Goal: Information Seeking & Learning: Learn about a topic

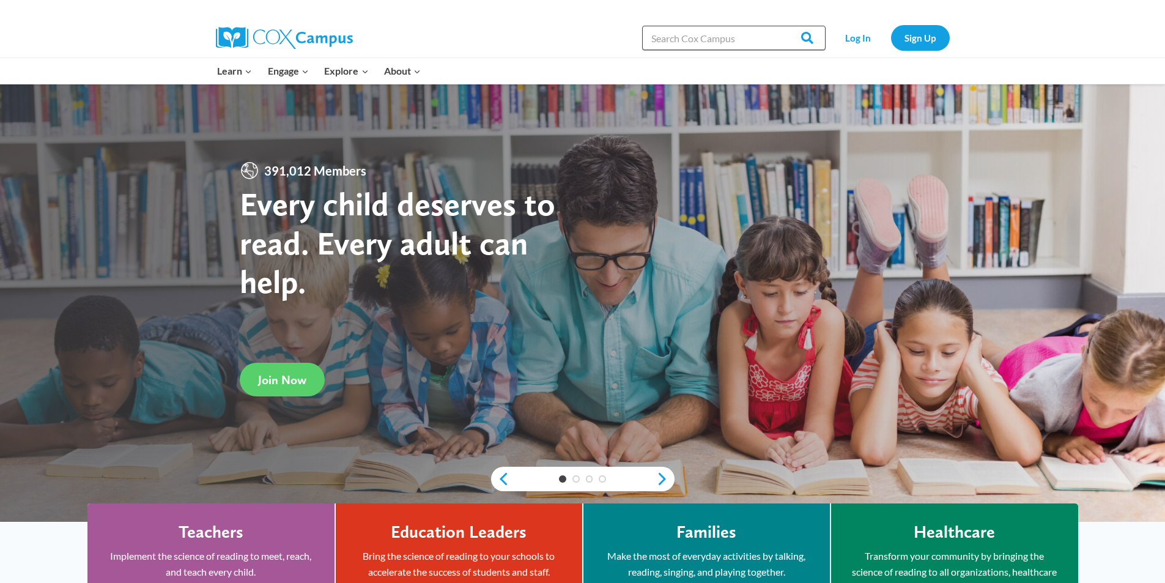
click at [757, 45] on input "Search in https://coxcampus.org/" at bounding box center [733, 38] width 183 height 24
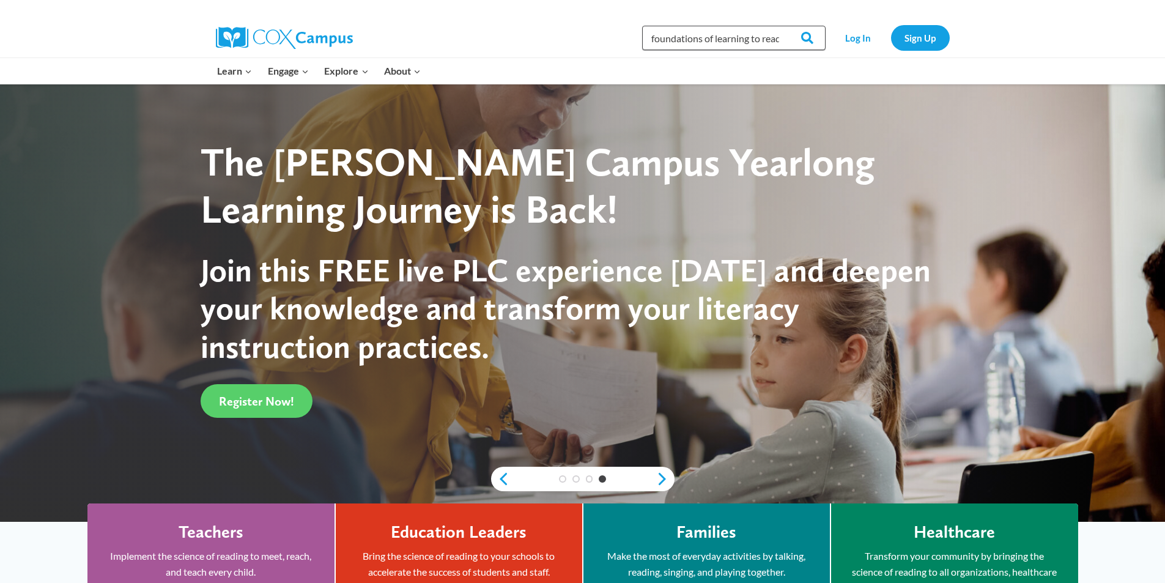
scroll to position [0, 3]
type input "foundations of learning to read"
click at [778, 26] on input "Search" at bounding box center [802, 38] width 48 height 24
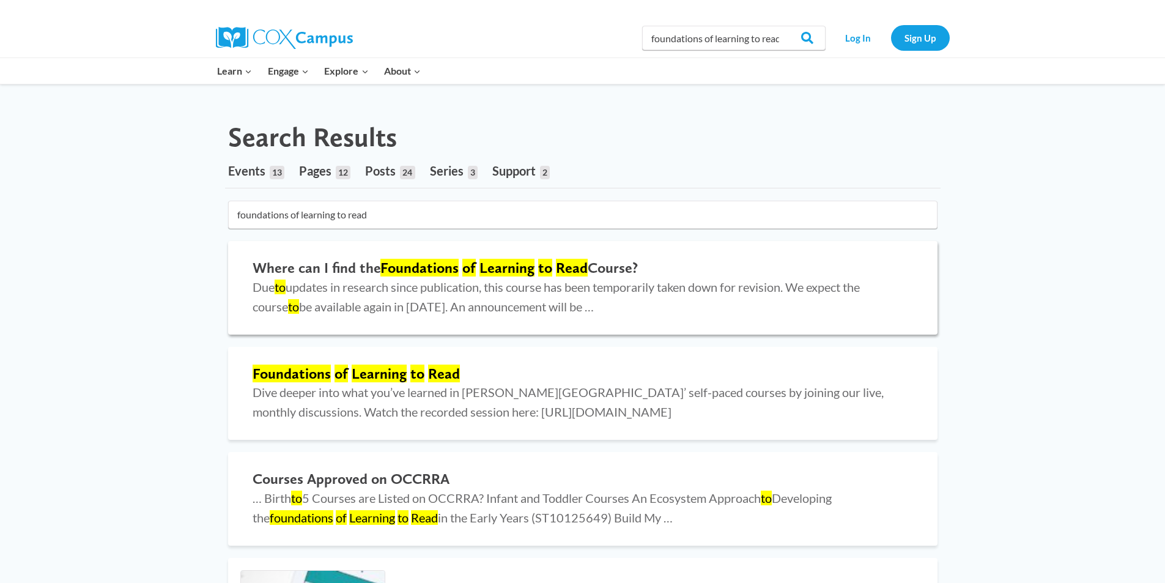
click at [536, 265] on h2 "Where can I find the Foundations of Learning to Read Course?" at bounding box center [583, 268] width 660 height 18
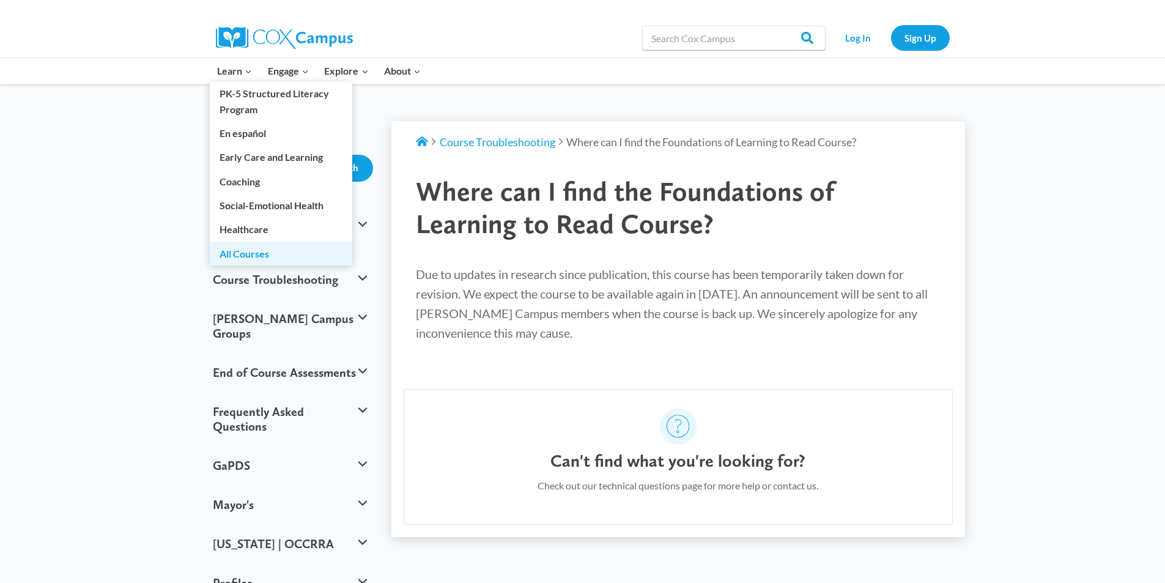
click at [247, 254] on link "All Courses" at bounding box center [281, 253] width 142 height 23
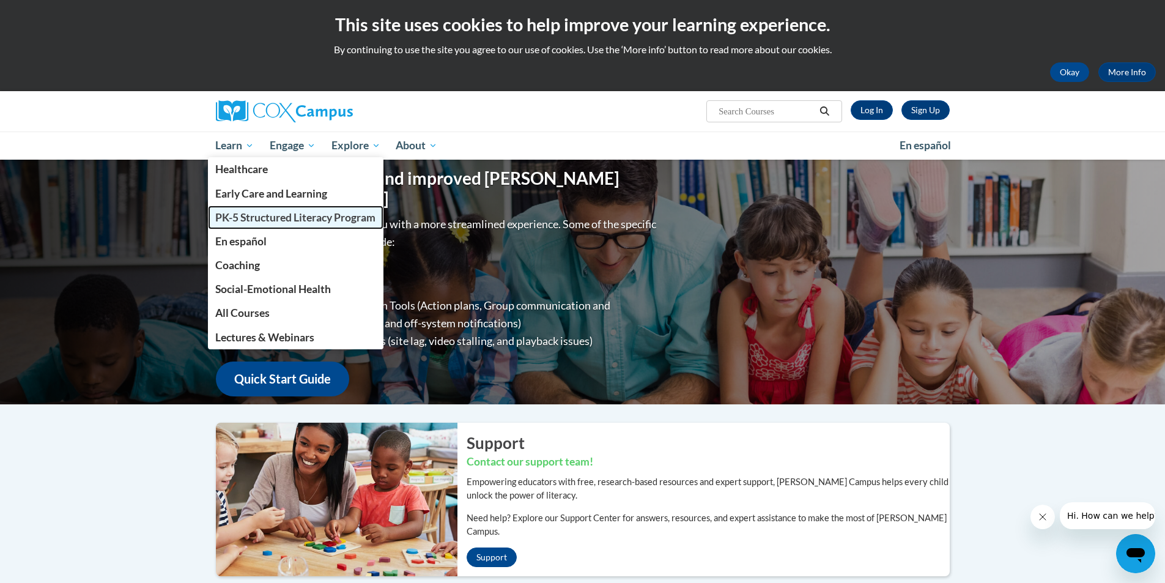
click at [257, 214] on span "PK-5 Structured Literacy Program" at bounding box center [295, 217] width 160 height 13
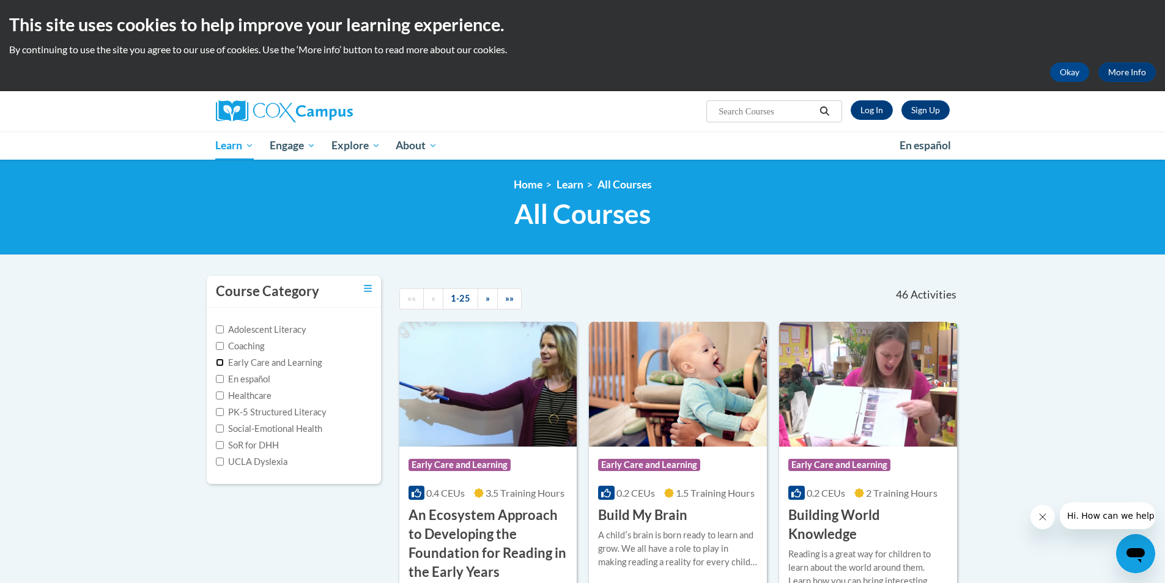
click at [222, 361] on input "Early Care and Learning" at bounding box center [220, 362] width 8 height 8
checkbox input "true"
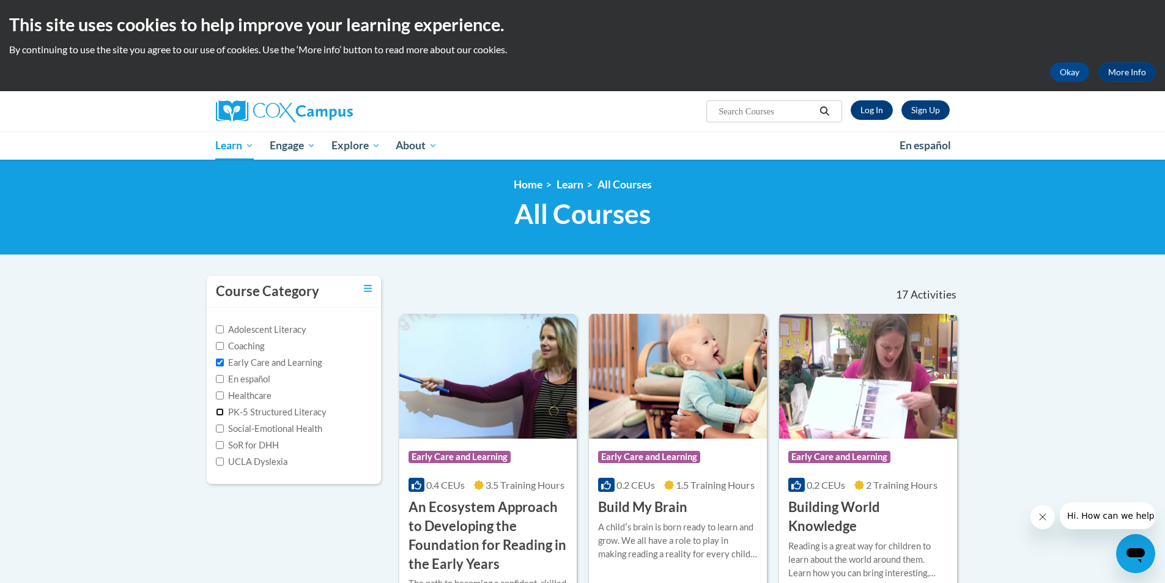
click at [220, 408] on input "PK-5 Structured Literacy" at bounding box center [220, 412] width 8 height 8
checkbox input "true"
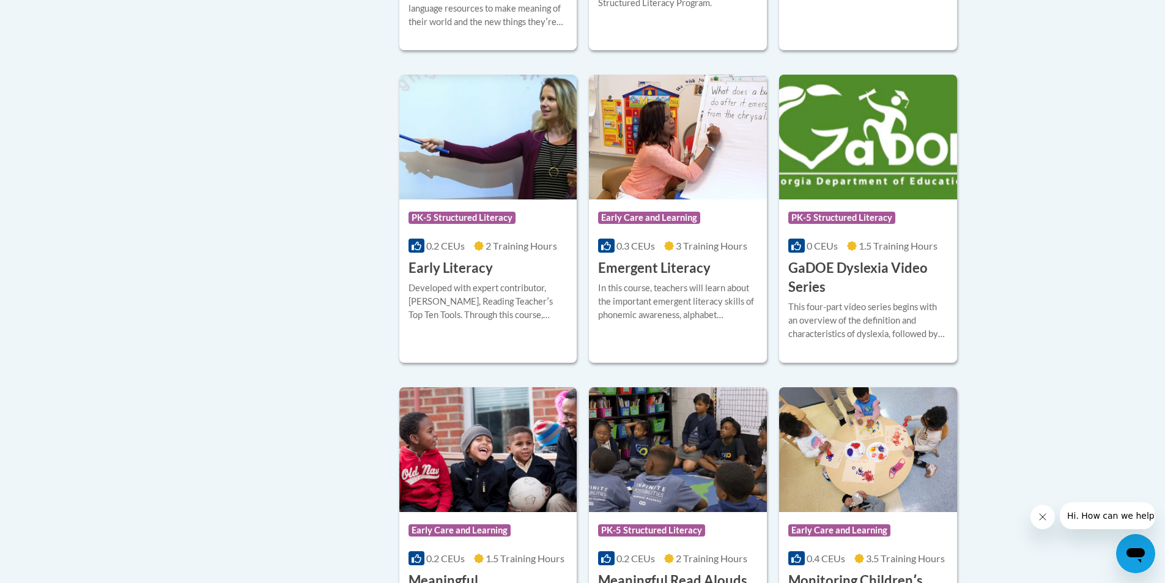
scroll to position [929, 0]
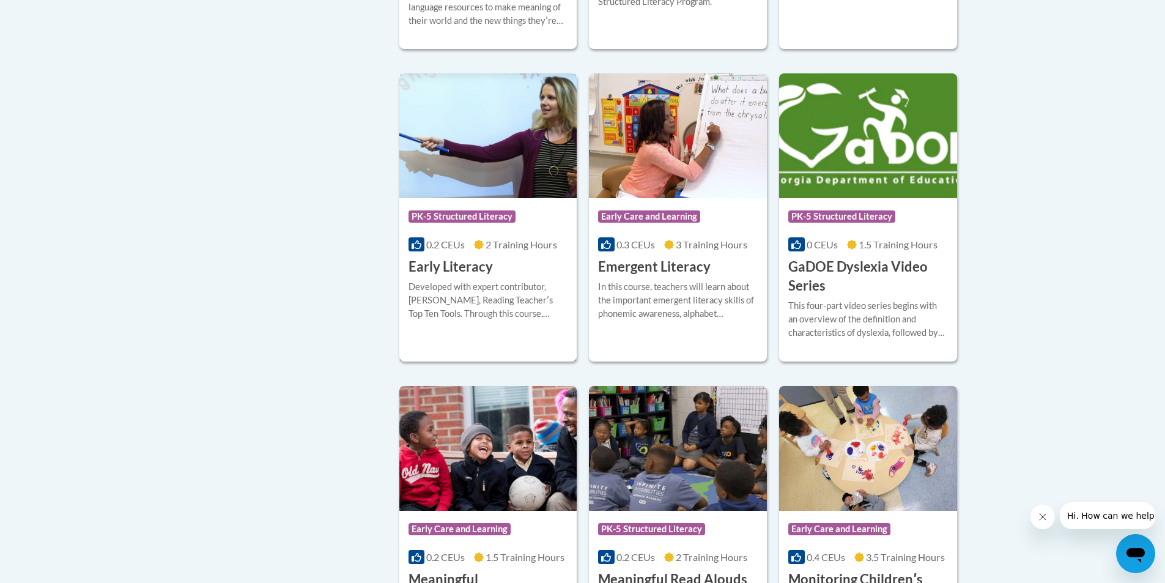
click at [522, 232] on div "Course Category: PK-5 Structured Literacy" at bounding box center [488, 218] width 160 height 28
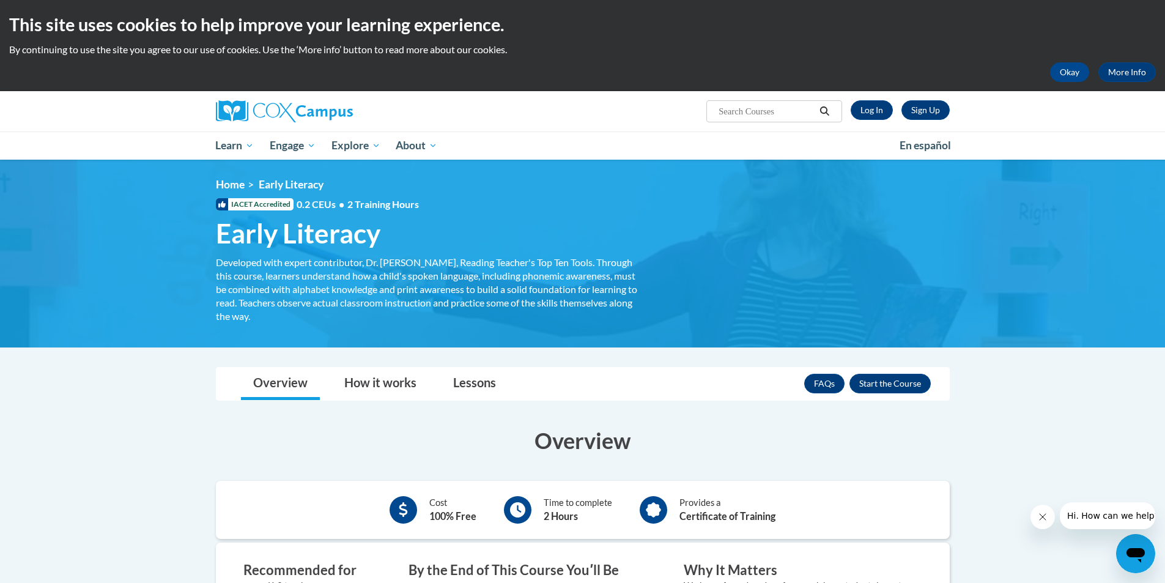
click at [772, 109] on input "Search..." at bounding box center [766, 111] width 98 height 15
type input "shared ideas through writing"
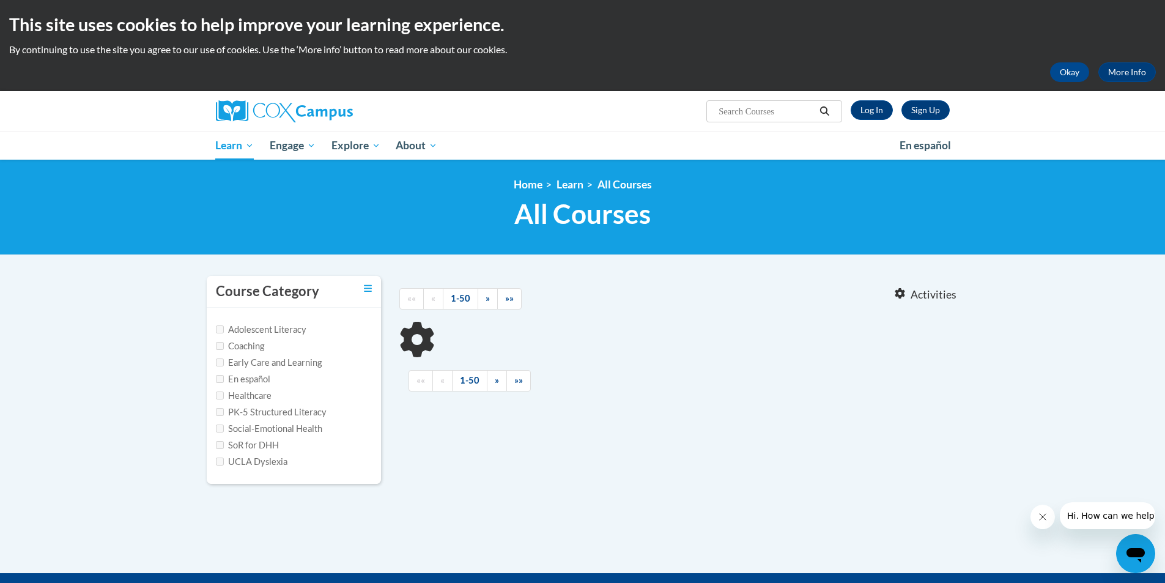
type input "shared ideas through writing"
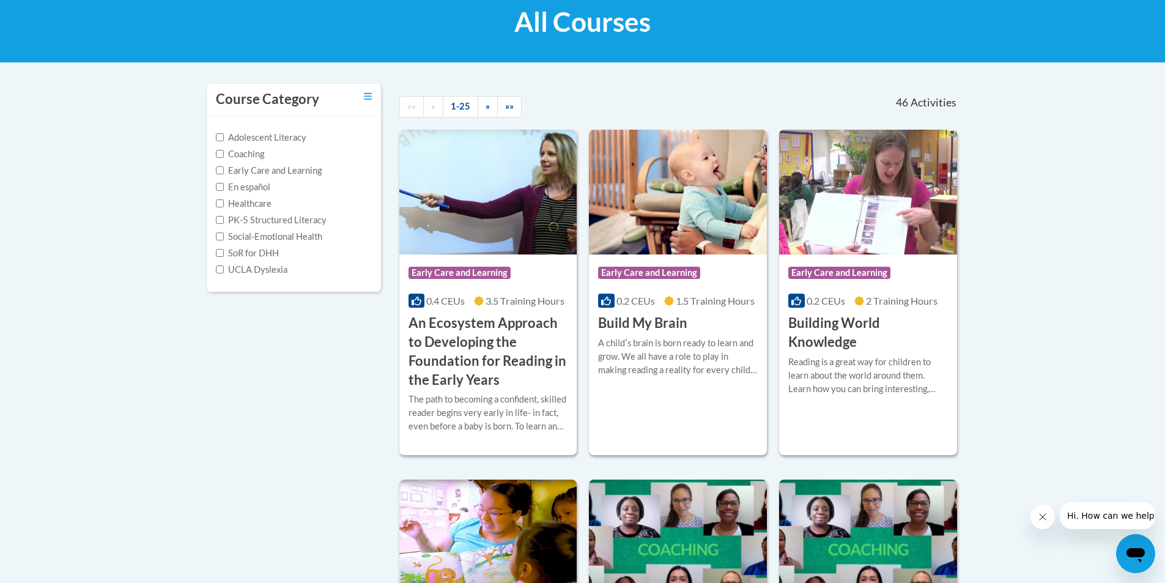
click at [218, 164] on label "Early Care and Learning" at bounding box center [269, 170] width 106 height 13
click at [218, 166] on input "Early Care and Learning" at bounding box center [220, 170] width 8 height 8
checkbox input "true"
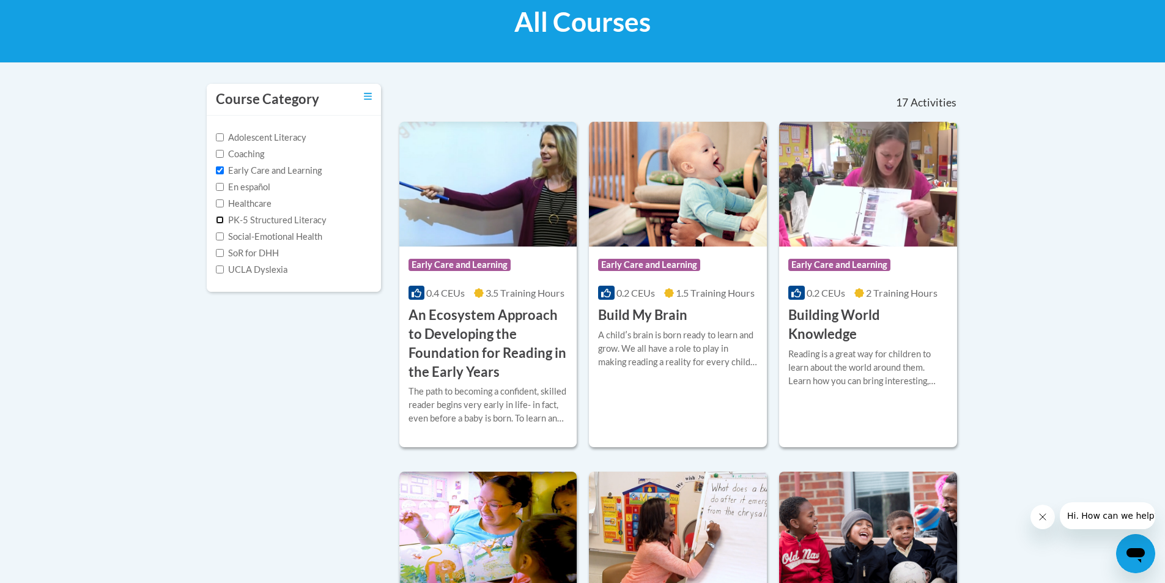
click at [218, 220] on input "PK-5 Structured Literacy" at bounding box center [220, 220] width 8 height 8
checkbox input "true"
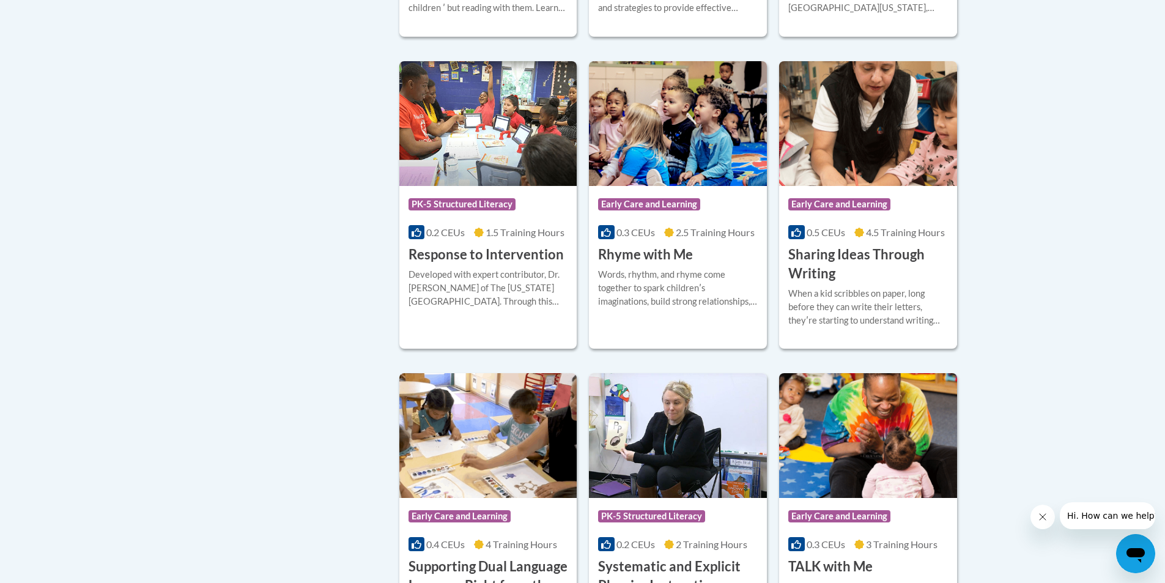
scroll to position [2190, 0]
click at [863, 272] on h3 "Sharing Ideas Through Writing" at bounding box center [868, 264] width 160 height 38
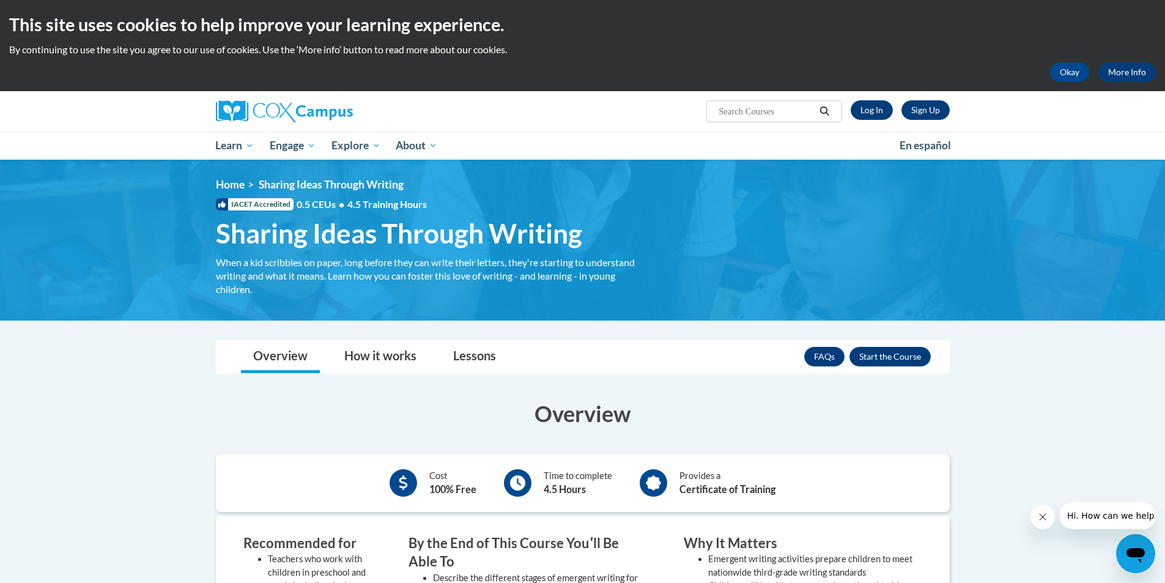
click at [772, 114] on input "Search..." at bounding box center [766, 111] width 98 height 15
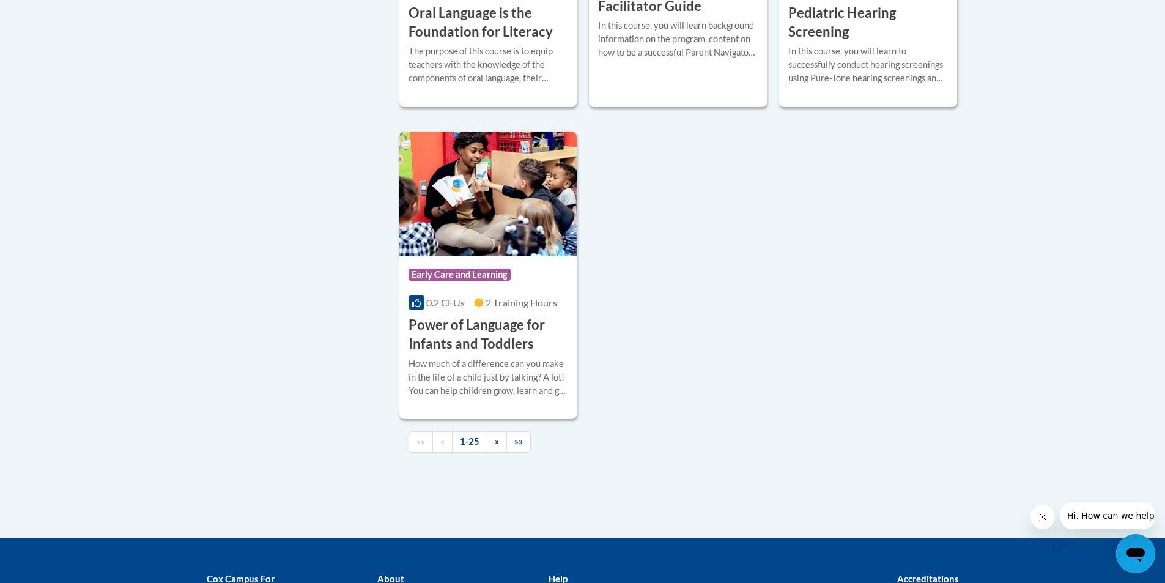
scroll to position [2810, 0]
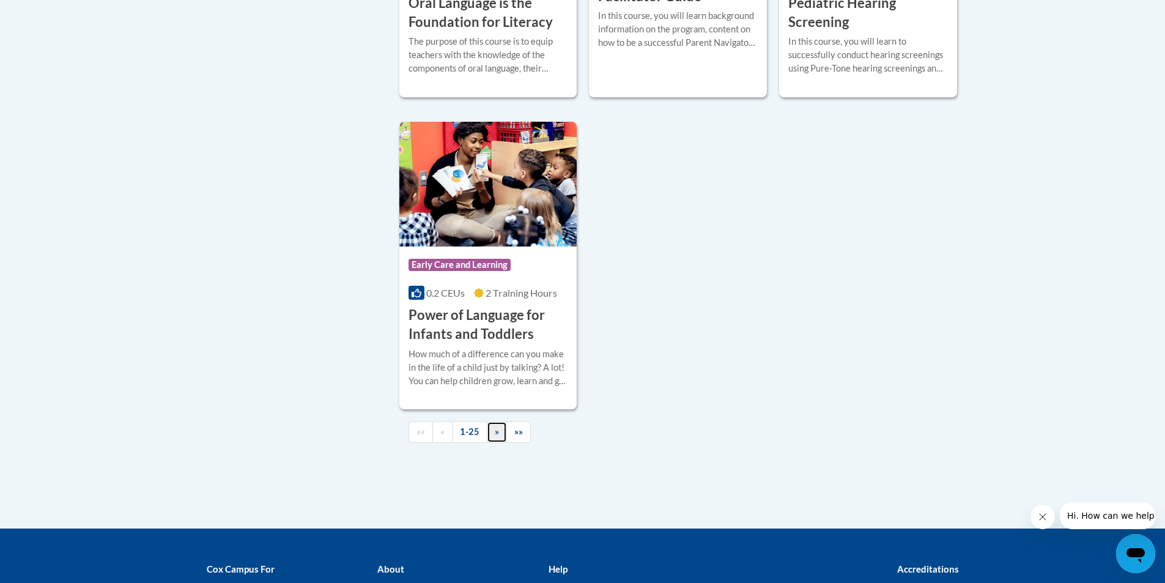
click at [493, 443] on link "»" at bounding box center [497, 431] width 20 height 21
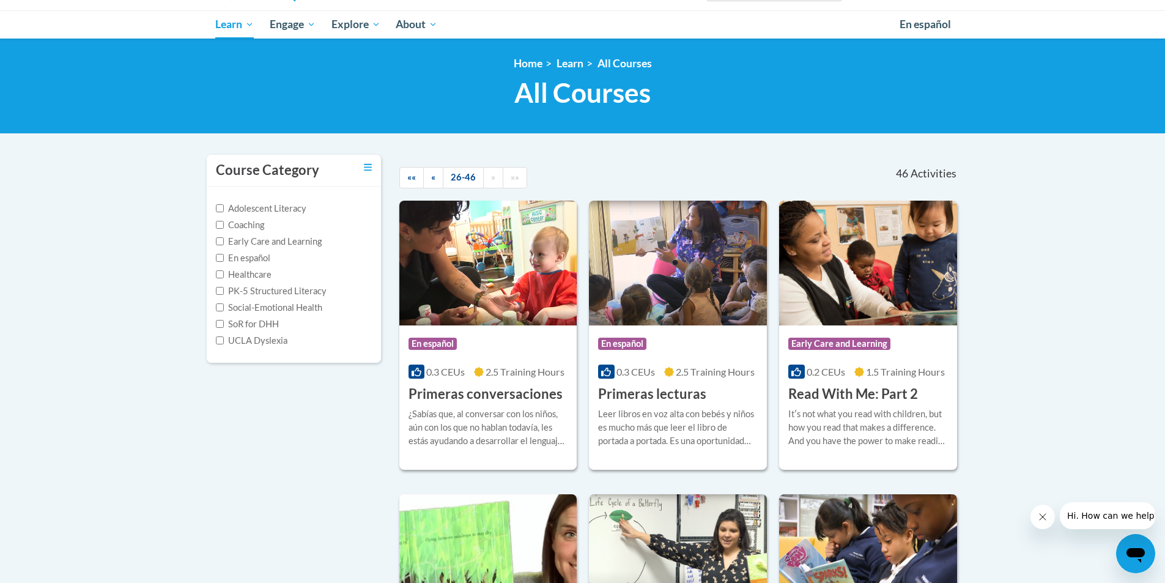
scroll to position [0, 0]
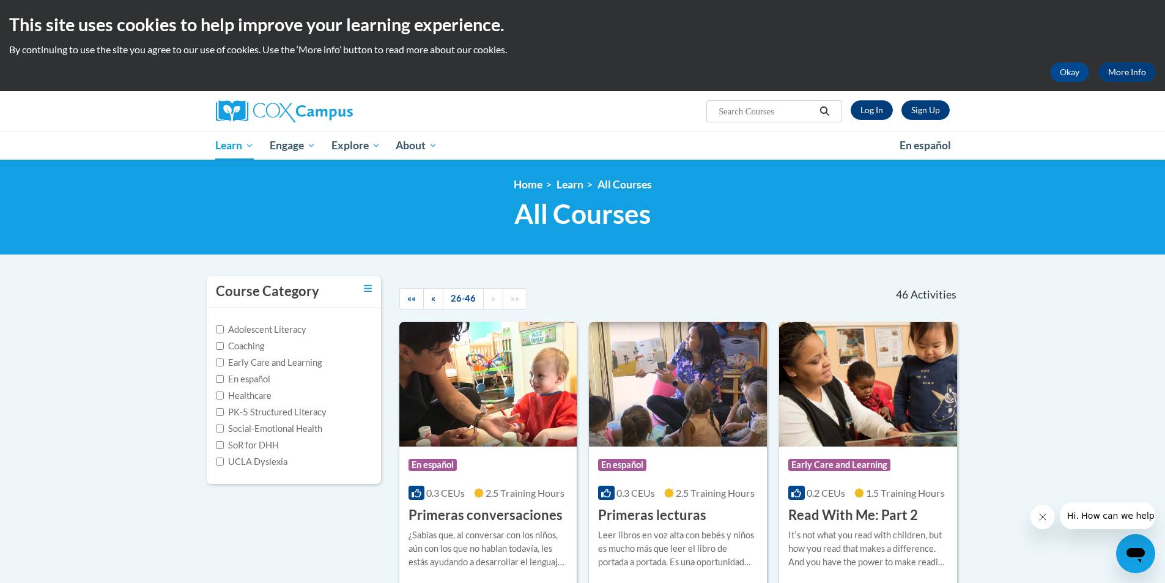
click at [778, 114] on input "Search..." at bounding box center [766, 111] width 98 height 15
type input "tie it all together"
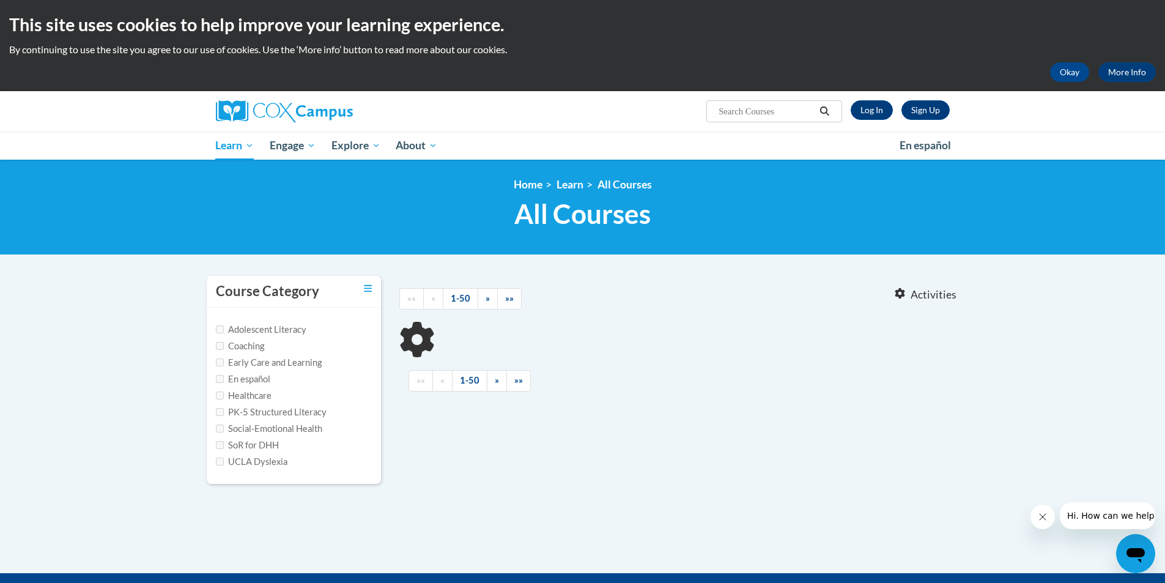
type input "tie it all together"
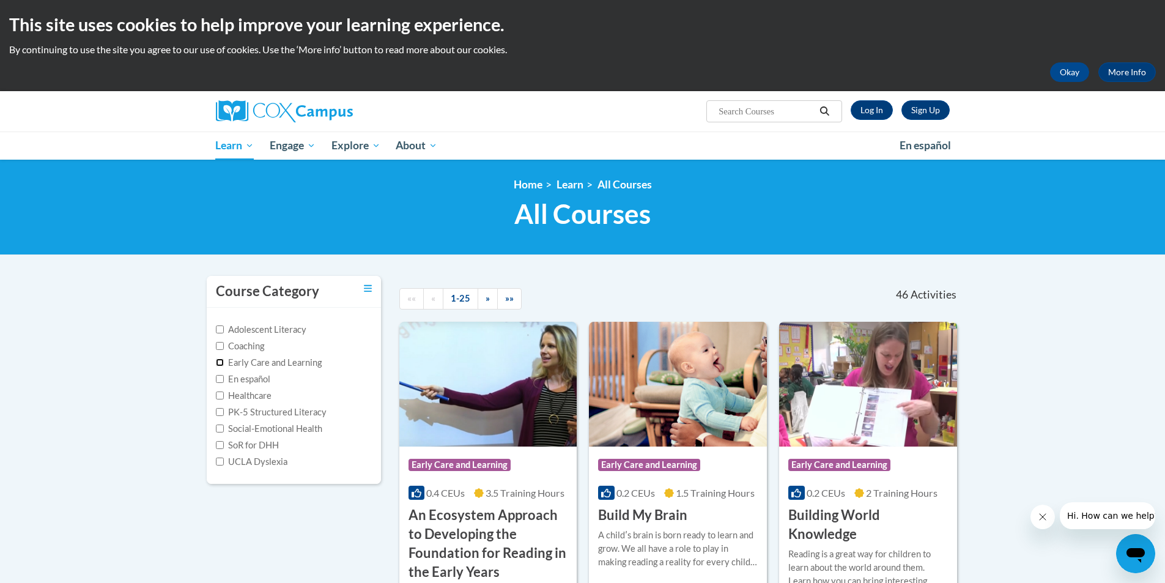
click at [221, 360] on input "Early Care and Learning" at bounding box center [220, 362] width 8 height 8
checkbox input "true"
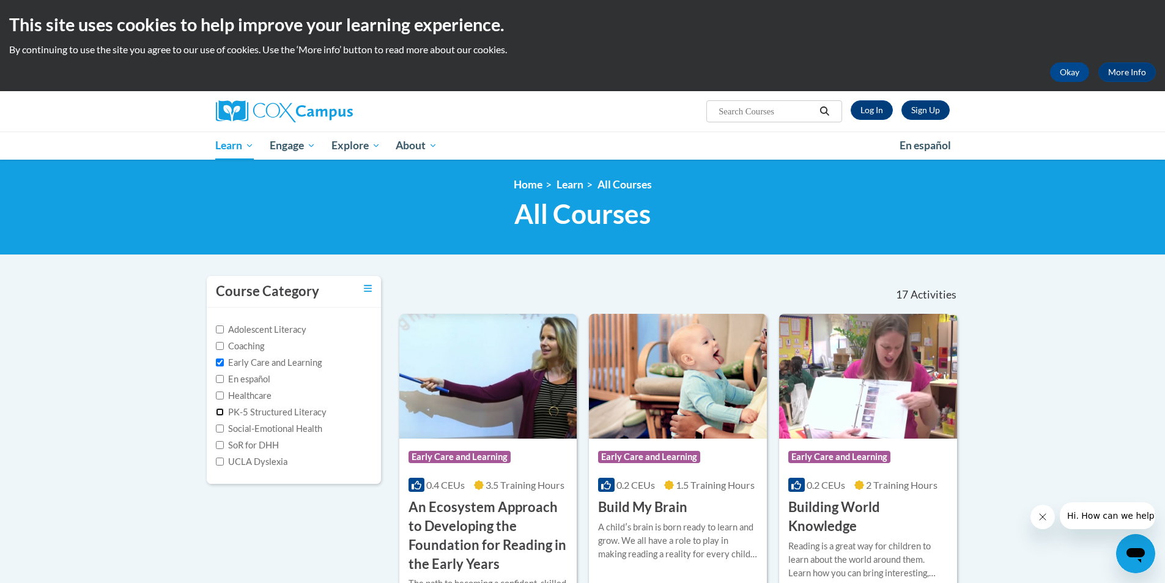
click at [216, 409] on input "PK-5 Structured Literacy" at bounding box center [220, 412] width 8 height 8
checkbox input "true"
